Goal: Task Accomplishment & Management: Manage account settings

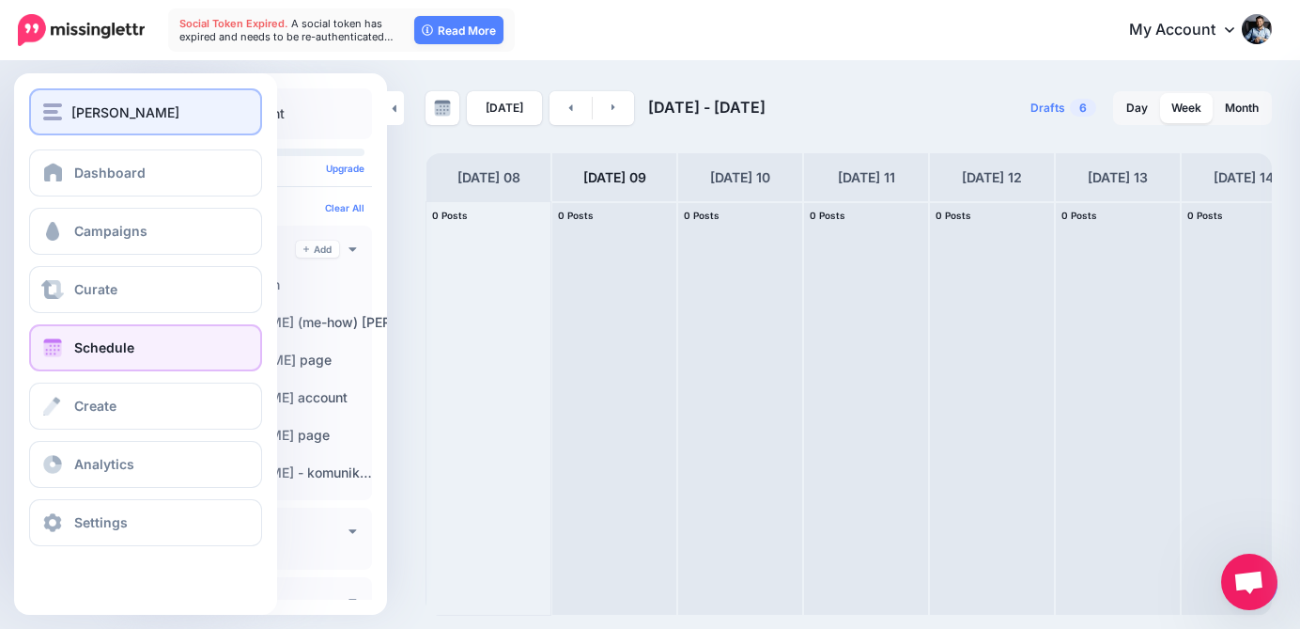
click at [62, 118] on div "[PERSON_NAME]" at bounding box center [145, 112] width 205 height 22
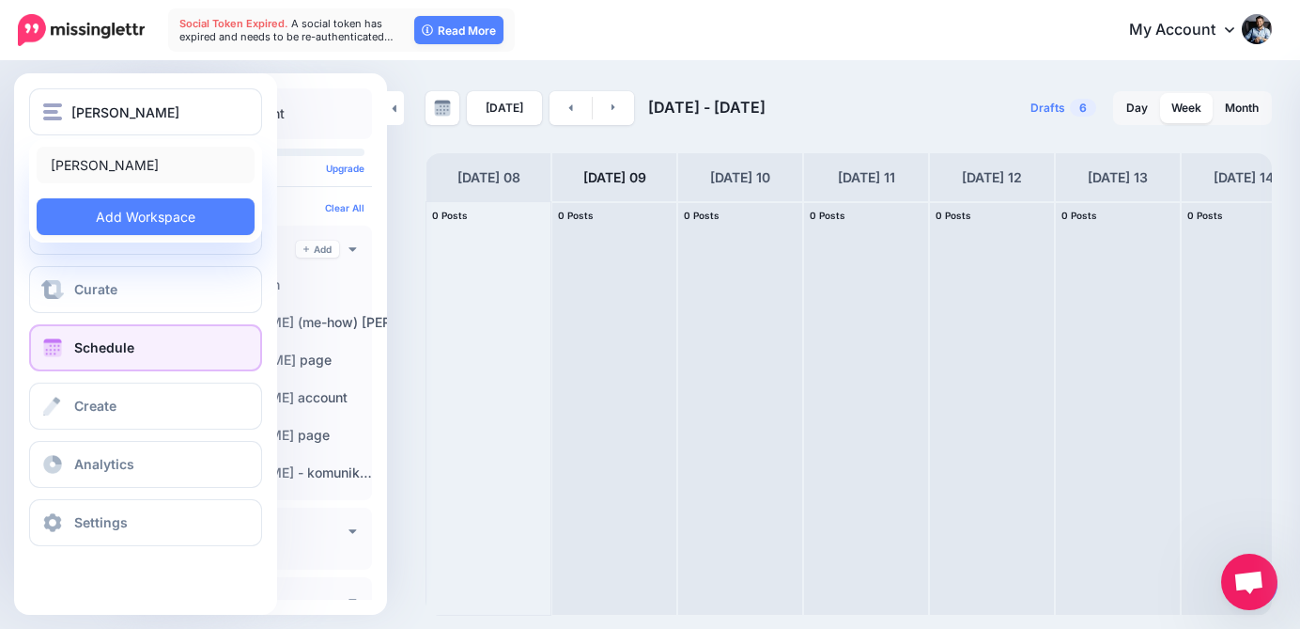
click at [110, 161] on link "[PERSON_NAME]" at bounding box center [146, 165] width 218 height 37
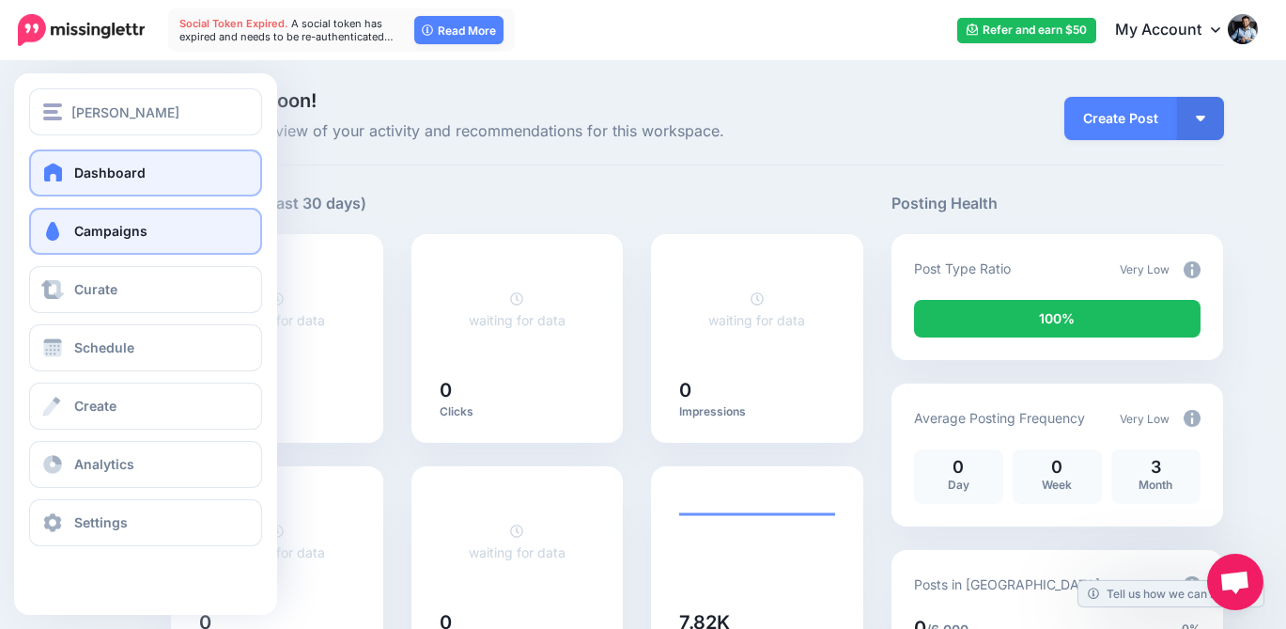
click at [70, 234] on link "Campaigns" at bounding box center [145, 231] width 233 height 47
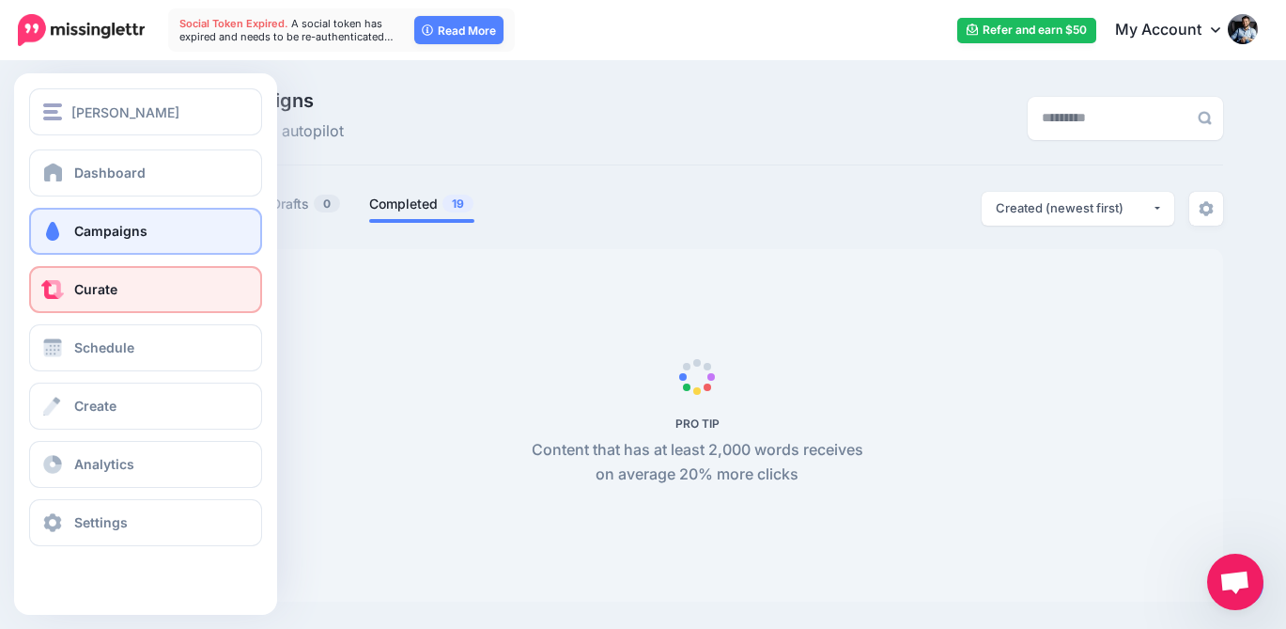
click at [70, 296] on link "Curate" at bounding box center [145, 289] width 233 height 47
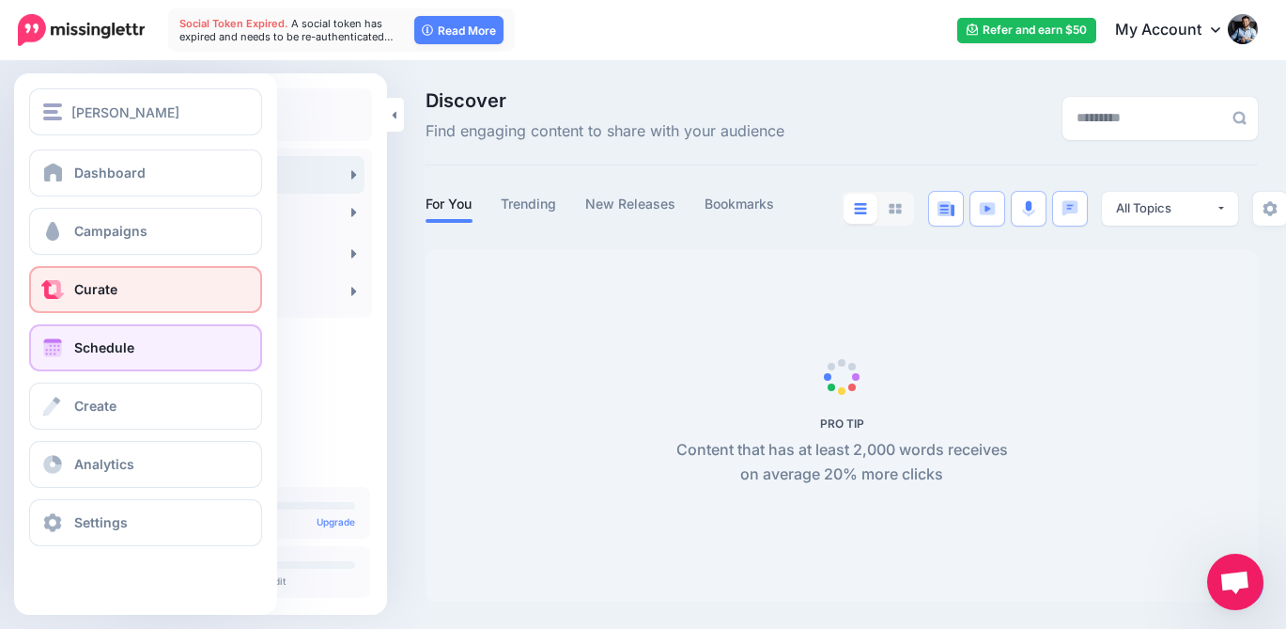
click at [78, 349] on span "Schedule" at bounding box center [104, 347] width 60 height 16
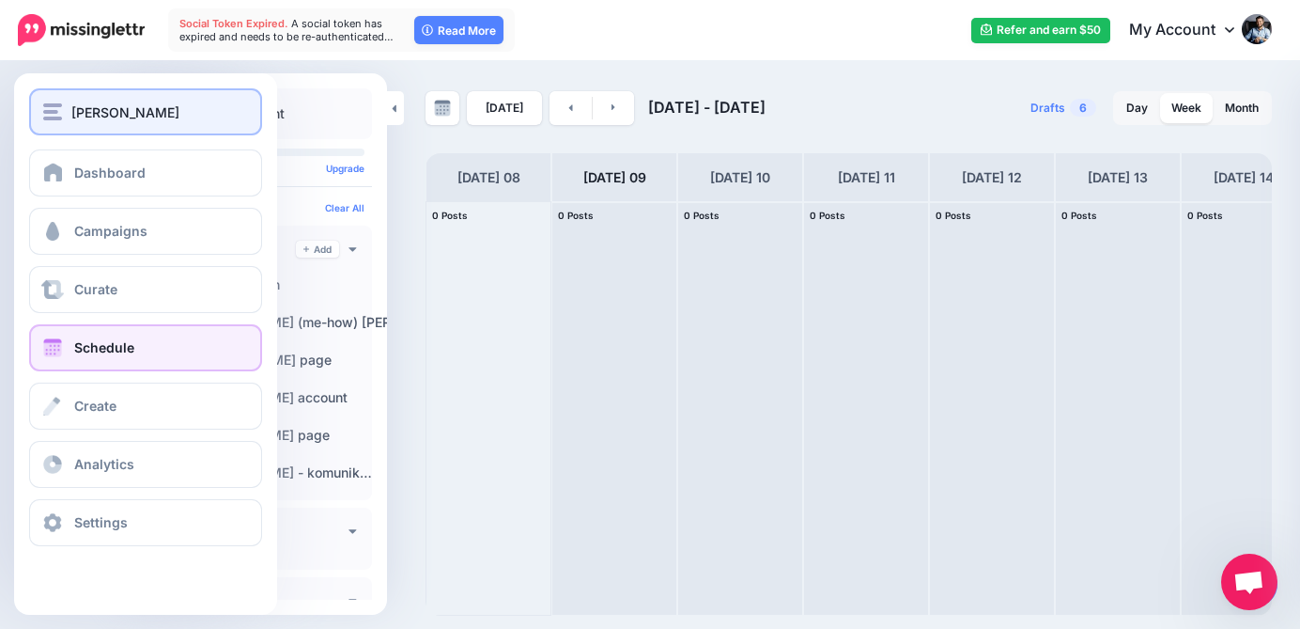
click at [119, 102] on span "[PERSON_NAME]" at bounding box center [125, 112] width 108 height 22
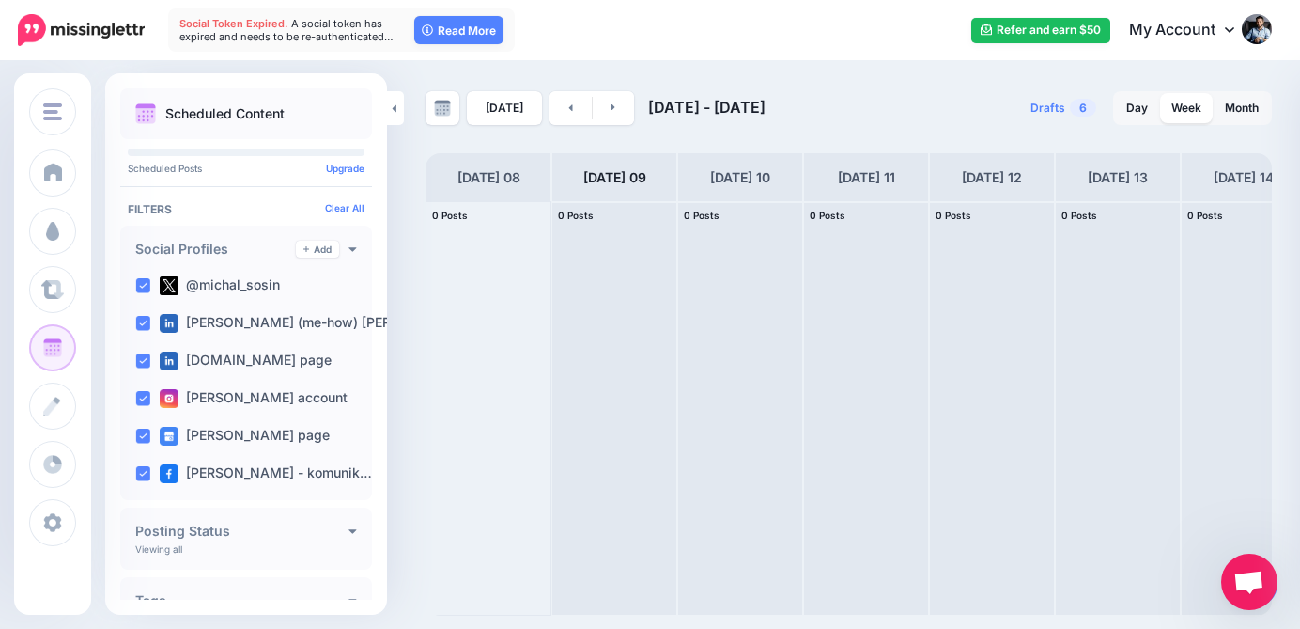
click at [1202, 44] on link "My Account" at bounding box center [1192, 31] width 162 height 46
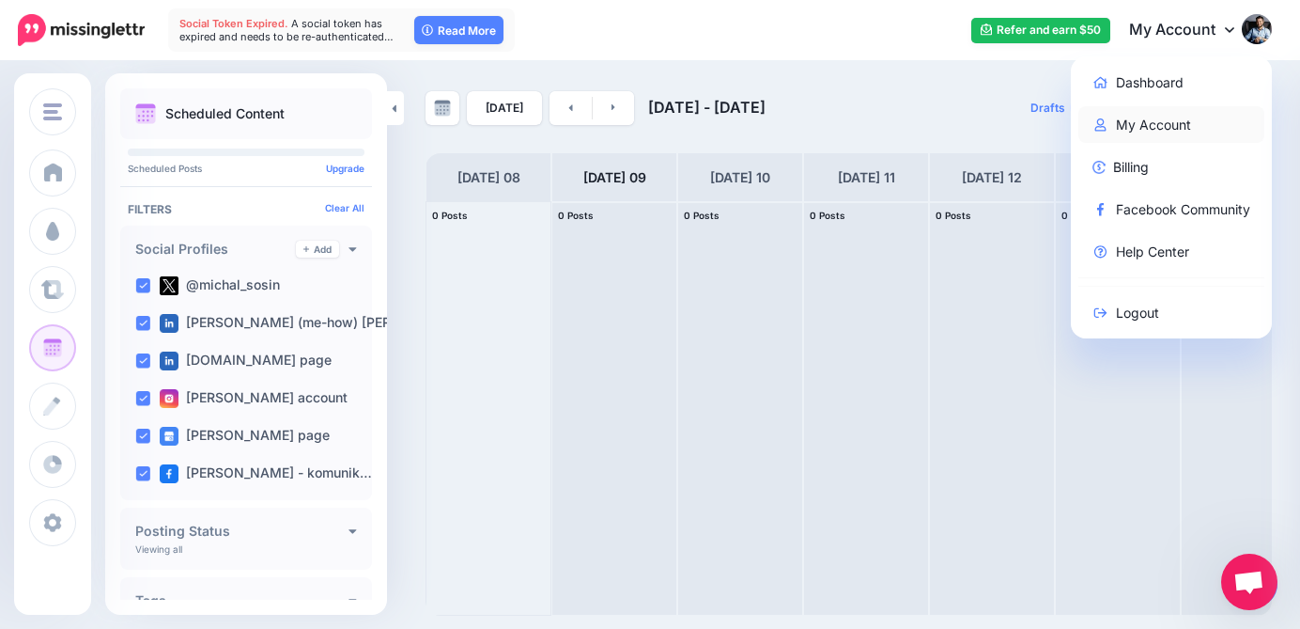
click at [1152, 132] on link "My Account" at bounding box center [1172, 124] width 187 height 37
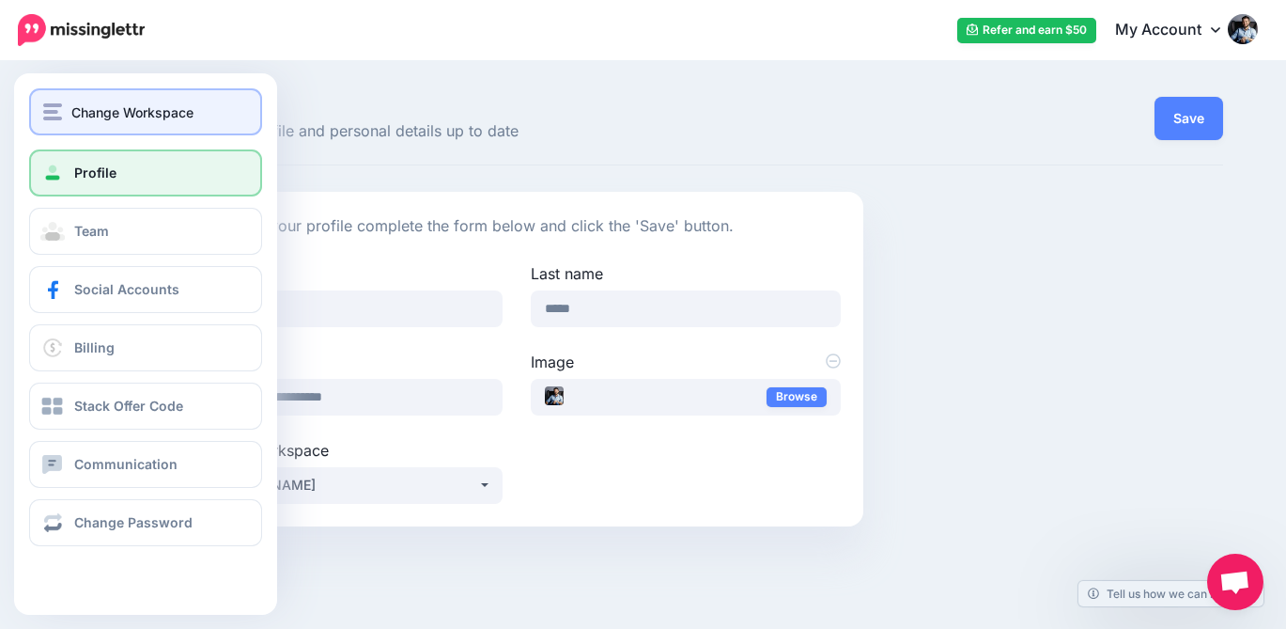
click at [55, 116] on img "button" at bounding box center [52, 111] width 19 height 17
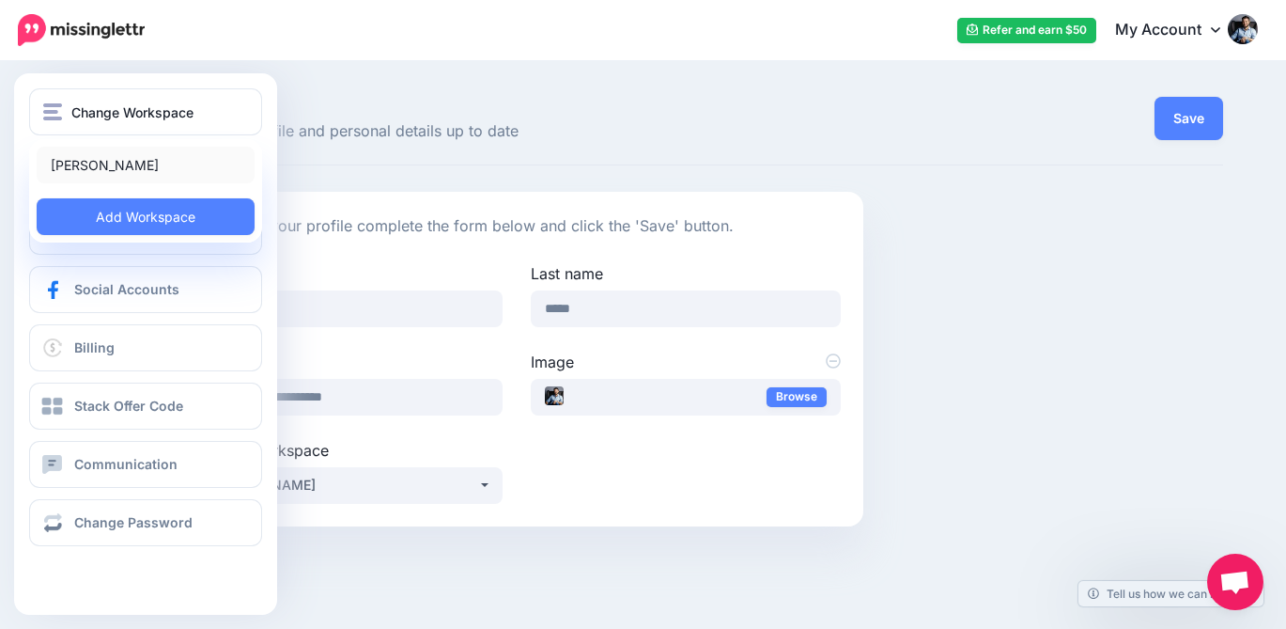
click at [74, 166] on link "[PERSON_NAME]" at bounding box center [146, 165] width 218 height 37
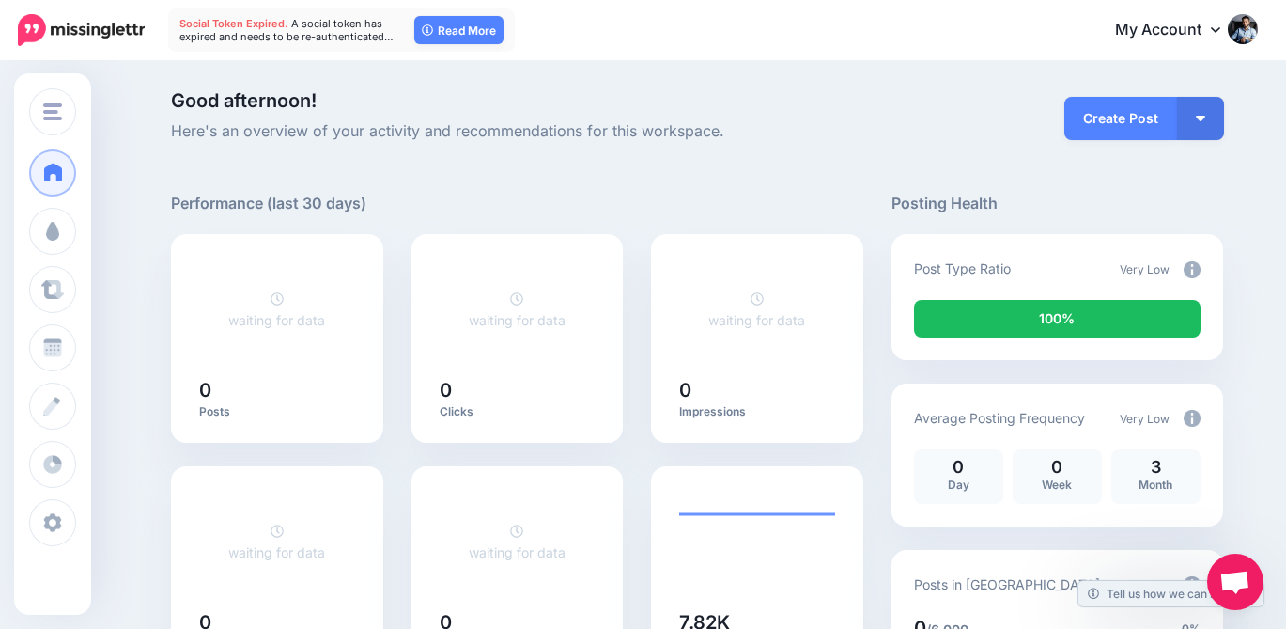
click at [1183, 32] on link "My Account" at bounding box center [1177, 31] width 162 height 46
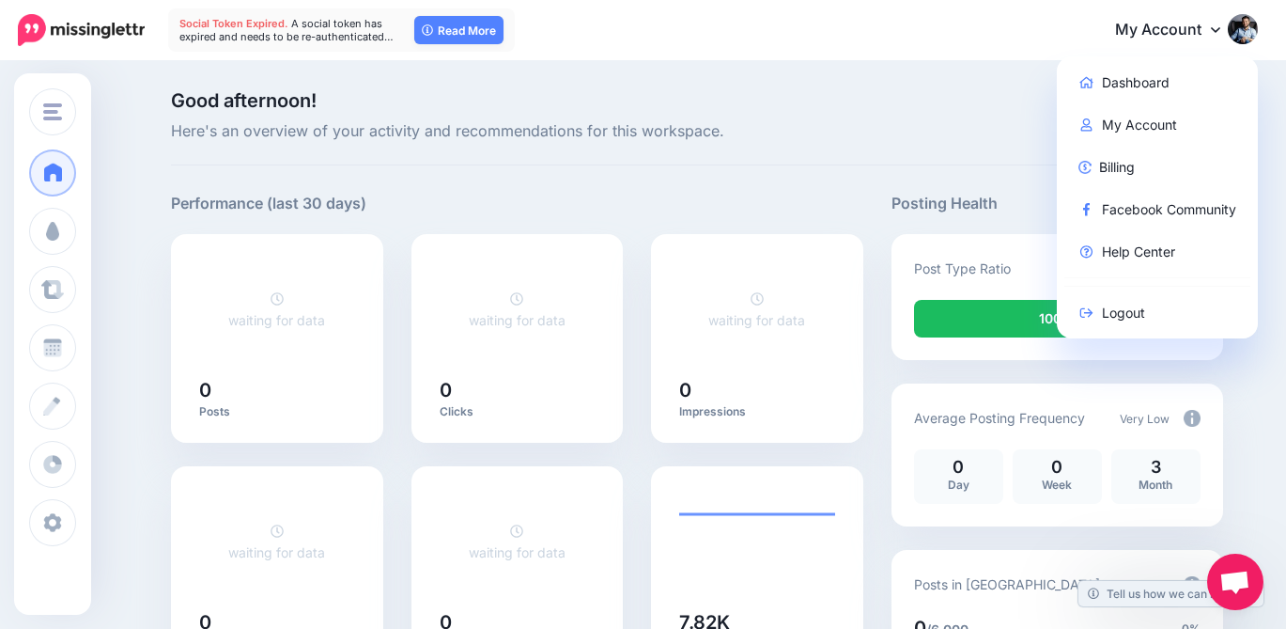
click at [1183, 32] on link "My Account" at bounding box center [1177, 31] width 162 height 46
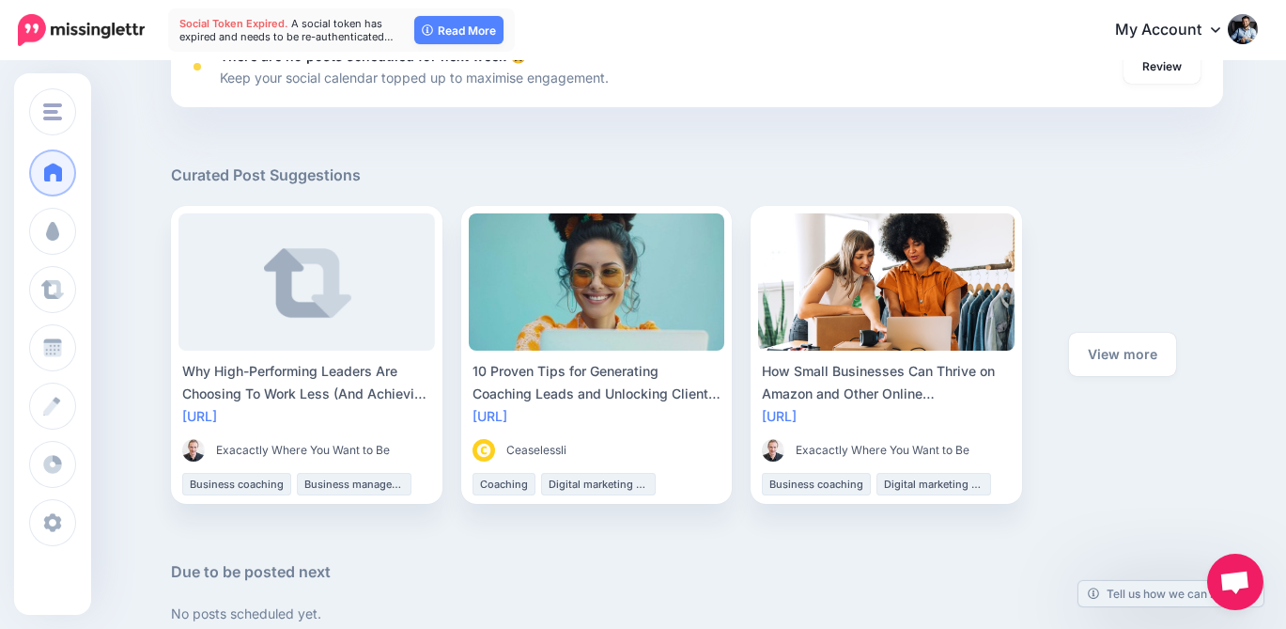
scroll to position [1051, 0]
